Goal: Task Accomplishment & Management: Use online tool/utility

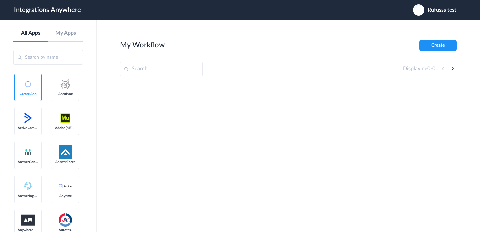
click at [433, 11] on span "Rufusss test" at bounding box center [442, 10] width 29 height 6
click at [429, 23] on li "Logout" at bounding box center [434, 27] width 58 height 12
click at [368, 9] on span "Launch Account" at bounding box center [364, 9] width 38 height 5
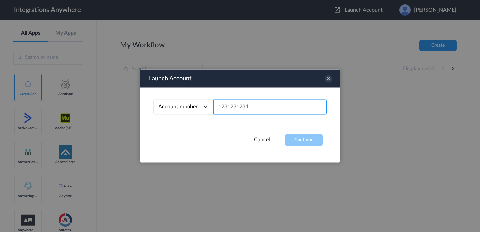
click at [262, 105] on input "text" at bounding box center [269, 107] width 113 height 15
paste input "8664782713"
type input "8664782713"
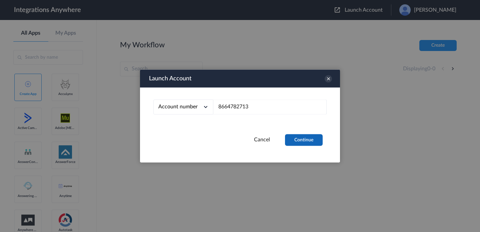
click at [294, 139] on button "Continue" at bounding box center [304, 140] width 38 height 12
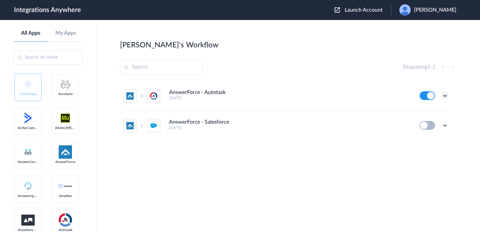
click at [445, 96] on icon at bounding box center [445, 95] width 7 height 7
click at [425, 109] on link "Edit" at bounding box center [418, 111] width 16 height 5
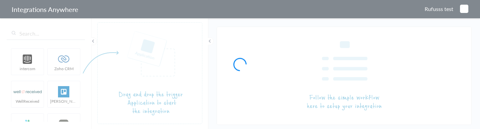
type input "AnswerForce - Autotask"
